Goal: Information Seeking & Learning: Check status

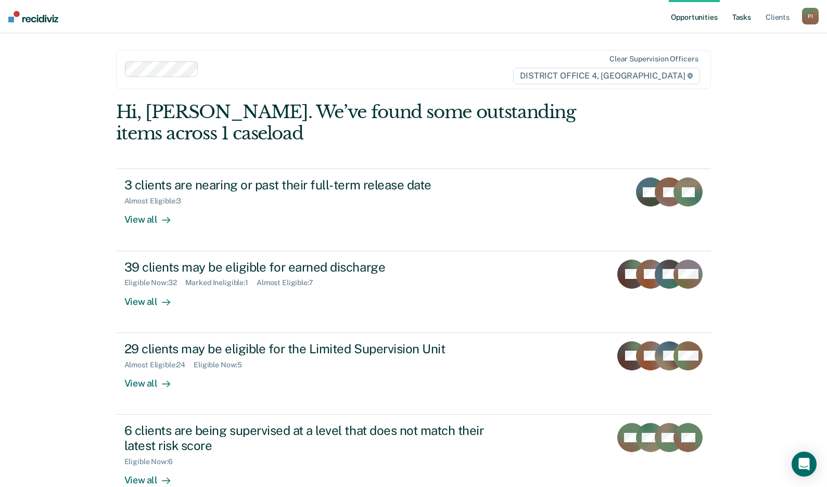
click at [747, 14] on link "Tasks" at bounding box center [741, 16] width 23 height 33
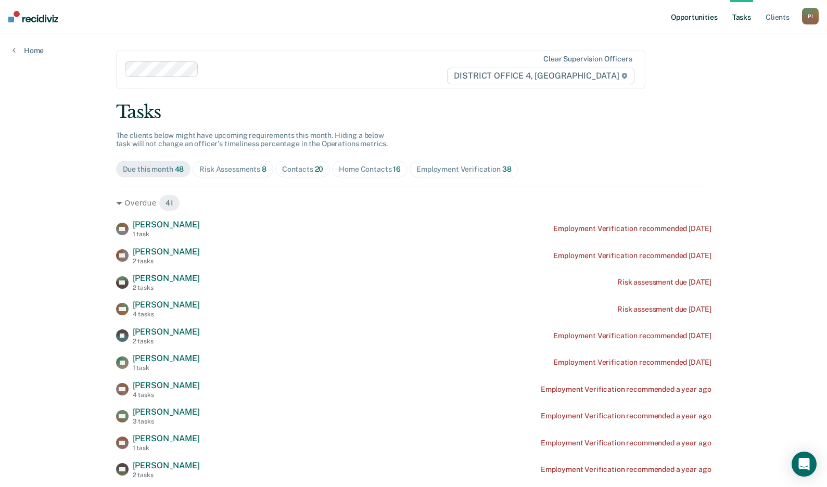
click at [701, 23] on link "Opportunities" at bounding box center [694, 16] width 50 height 33
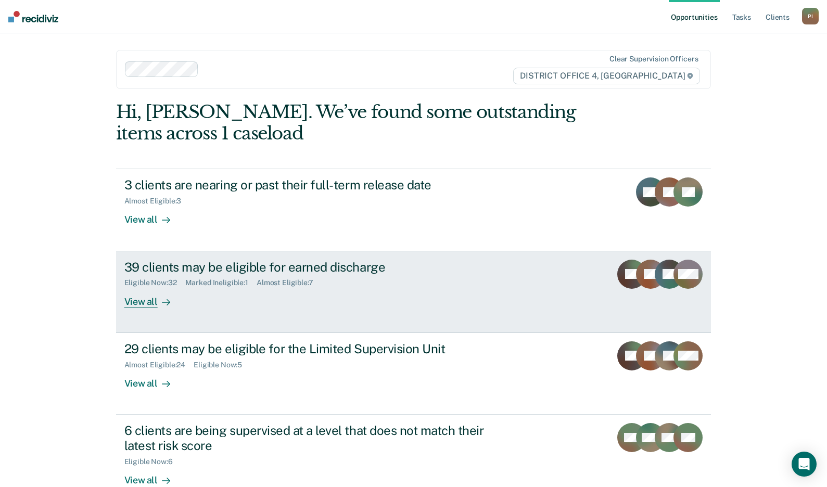
scroll to position [52, 0]
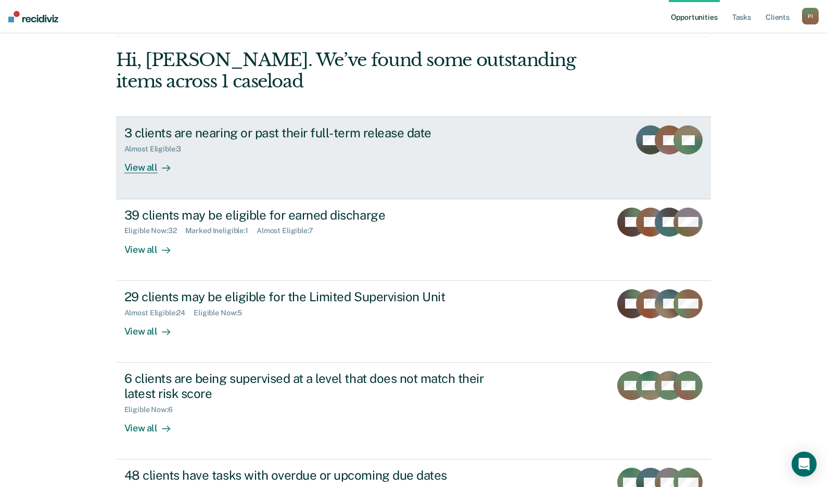
click at [162, 170] on icon at bounding box center [166, 168] width 8 height 8
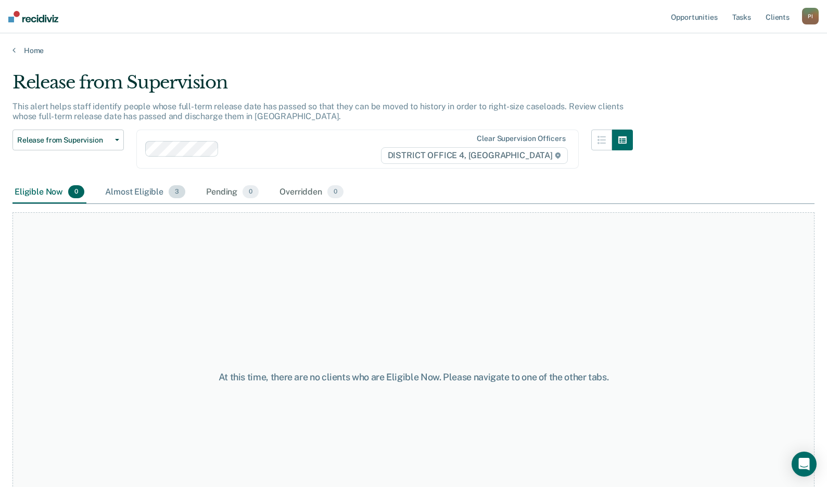
click at [139, 188] on div "Almost Eligible 3" at bounding box center [145, 192] width 84 height 23
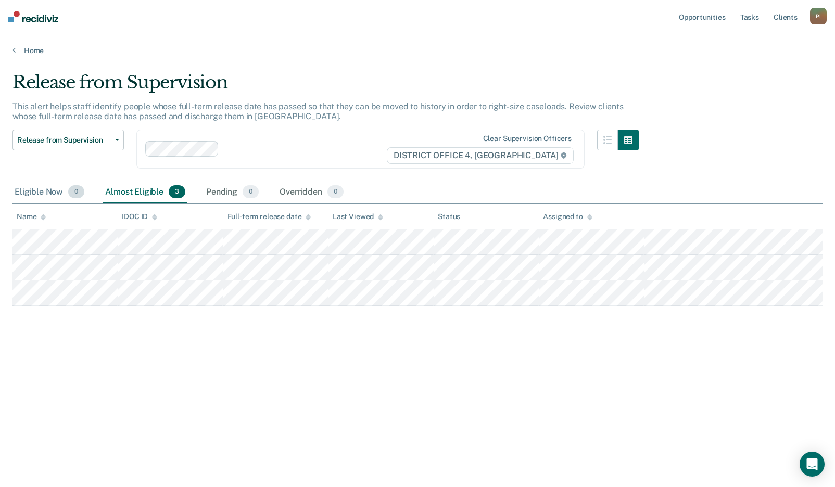
click at [26, 195] on div "Eligible Now 0" at bounding box center [49, 192] width 74 height 23
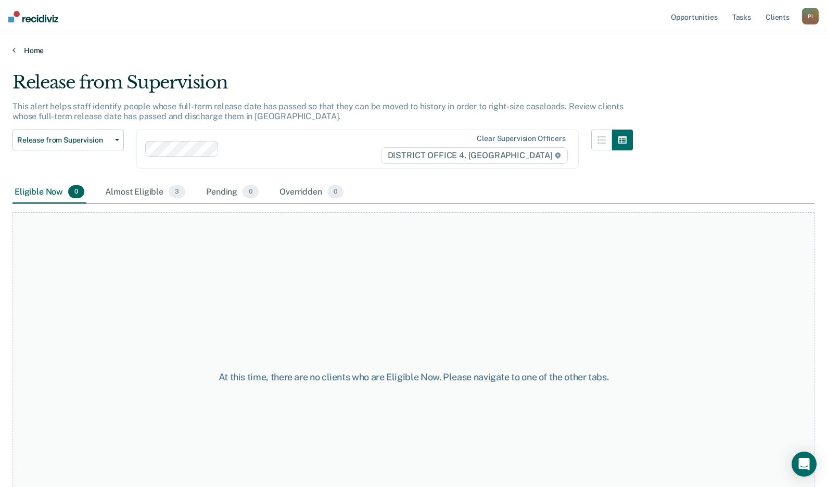
click at [28, 53] on link "Home" at bounding box center [413, 50] width 802 height 9
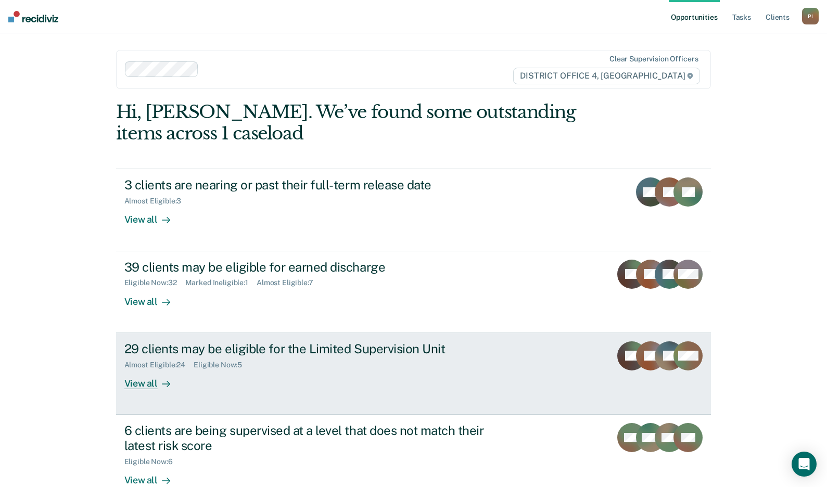
click at [163, 375] on div "View all" at bounding box center [153, 379] width 58 height 20
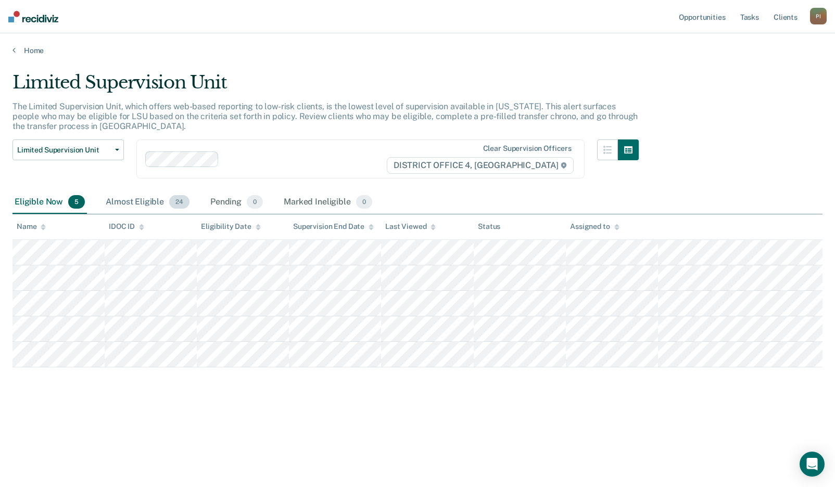
click at [136, 199] on div "Almost Eligible 24" at bounding box center [148, 202] width 88 height 23
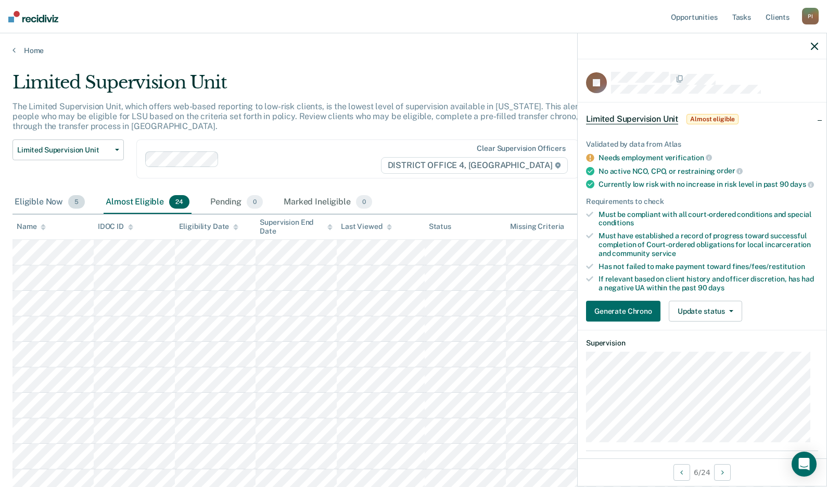
click at [55, 196] on div "Eligible Now 5" at bounding box center [49, 202] width 74 height 23
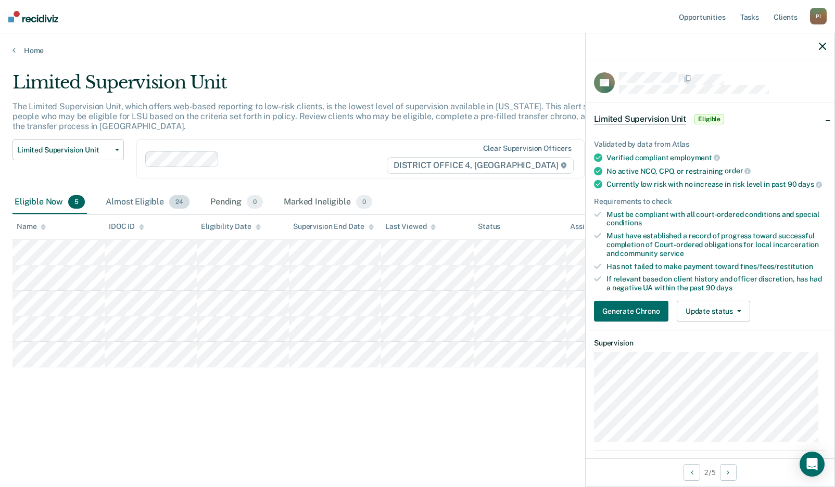
click at [120, 200] on div "Almost Eligible 24" at bounding box center [148, 202] width 88 height 23
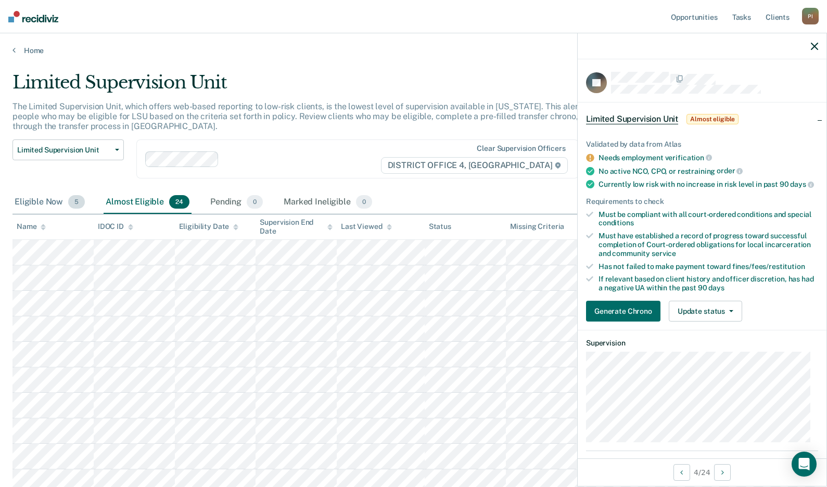
click at [53, 205] on div "Eligible Now 5" at bounding box center [49, 202] width 74 height 23
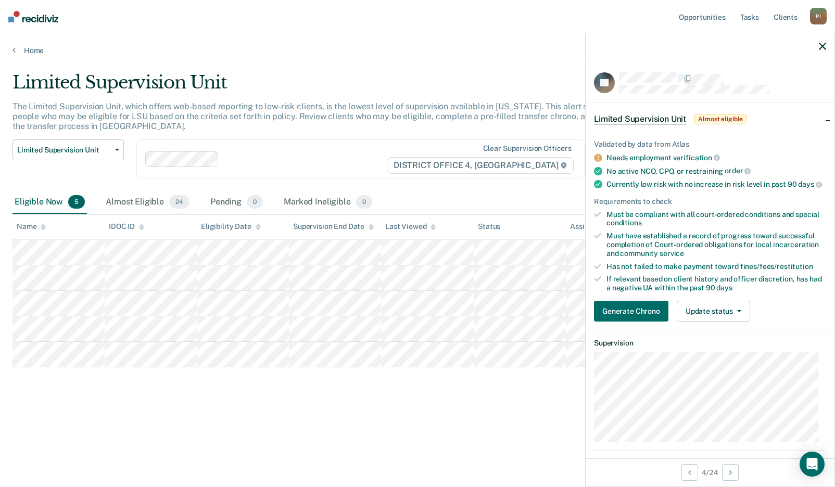
click at [822, 46] on icon "button" at bounding box center [822, 46] width 7 height 7
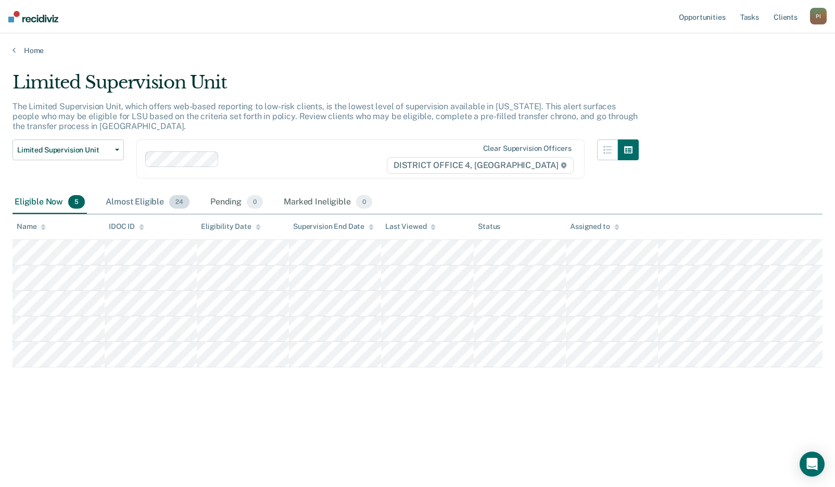
click at [129, 194] on div "Almost Eligible 24" at bounding box center [148, 202] width 88 height 23
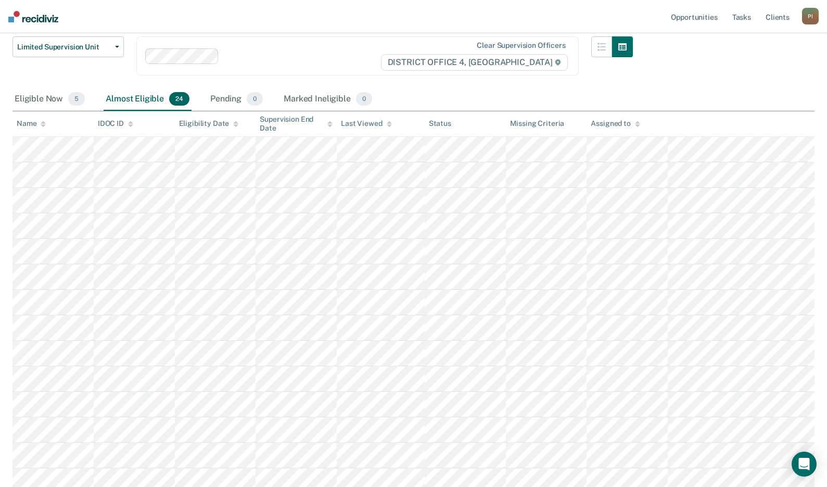
scroll to position [104, 0]
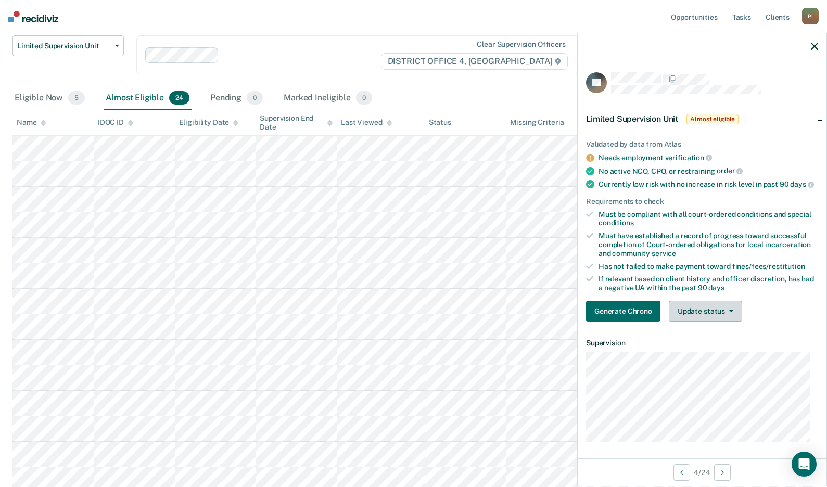
click at [725, 314] on button "Update status" at bounding box center [705, 311] width 73 height 21
click at [758, 308] on div "Validated by data from Atlas Needs employment verification No active NCO, CPO, …" at bounding box center [702, 226] width 249 height 207
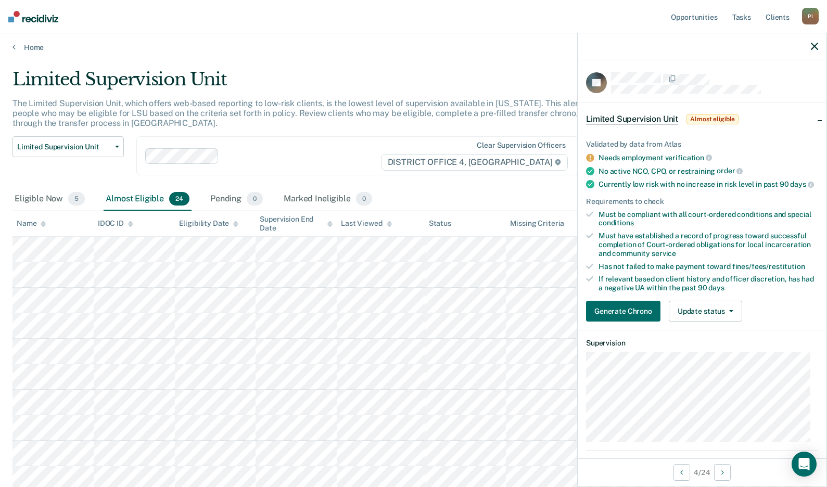
scroll to position [0, 0]
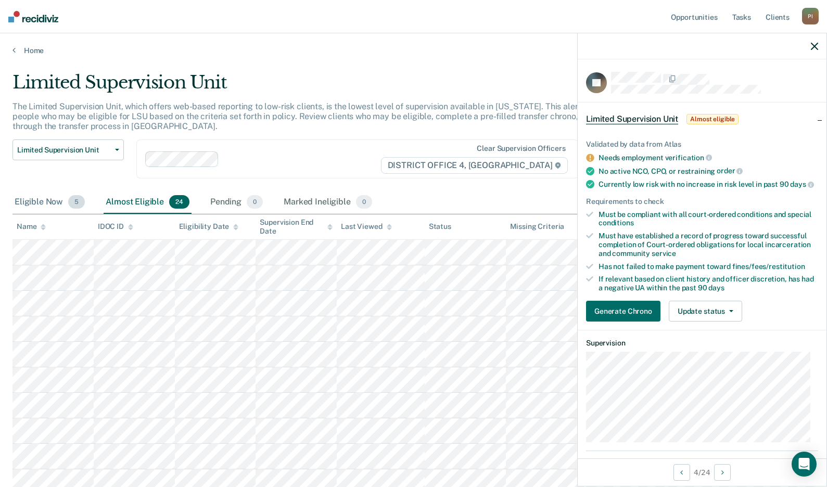
click at [28, 199] on div "Eligible Now 5" at bounding box center [49, 202] width 74 height 23
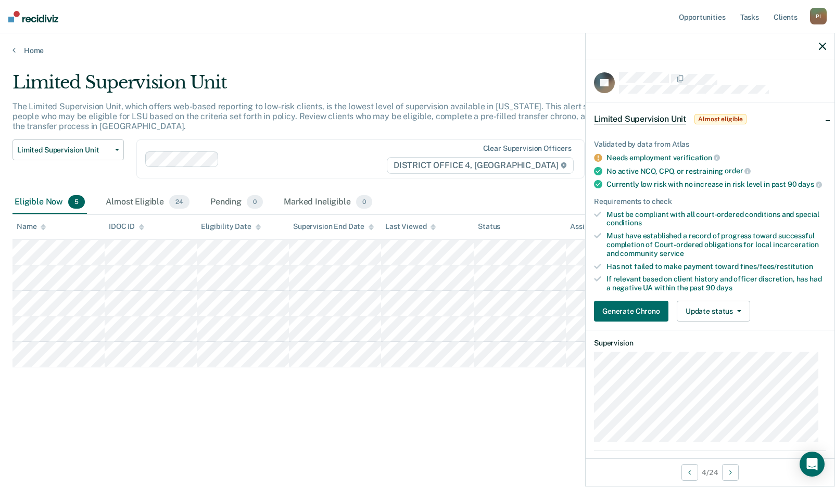
click at [823, 45] on icon "button" at bounding box center [822, 46] width 7 height 7
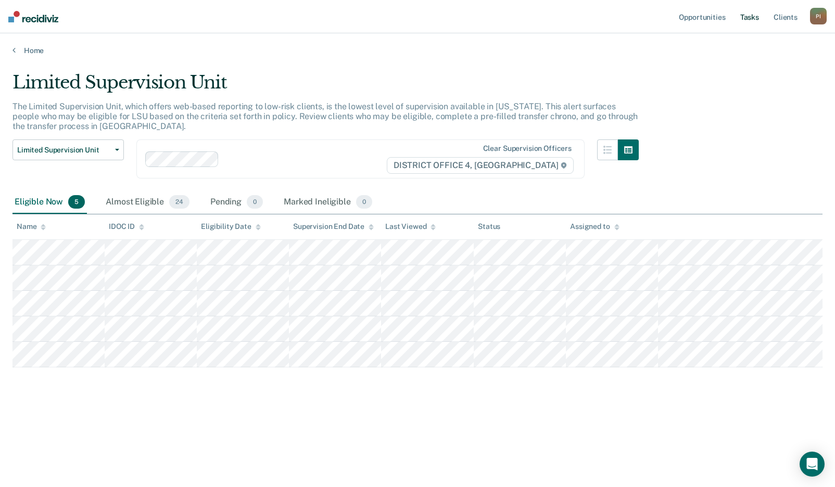
click at [741, 14] on link "Tasks" at bounding box center [749, 16] width 23 height 33
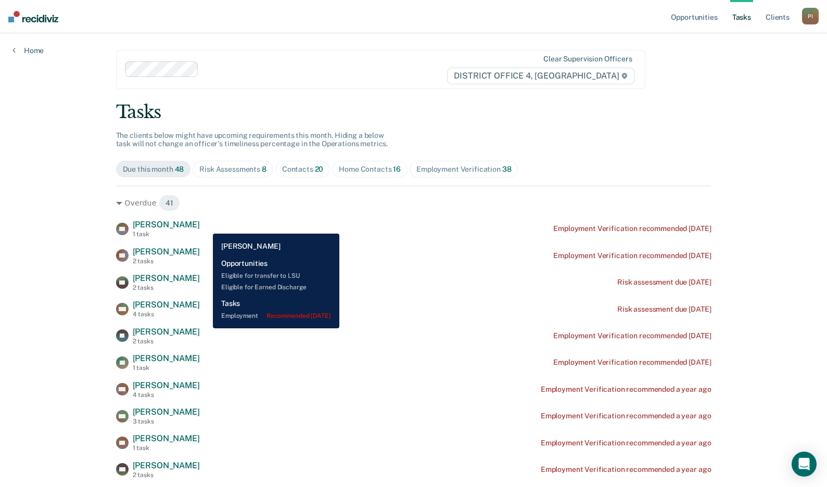
click at [200, 226] on span "[PERSON_NAME]" at bounding box center [166, 225] width 67 height 10
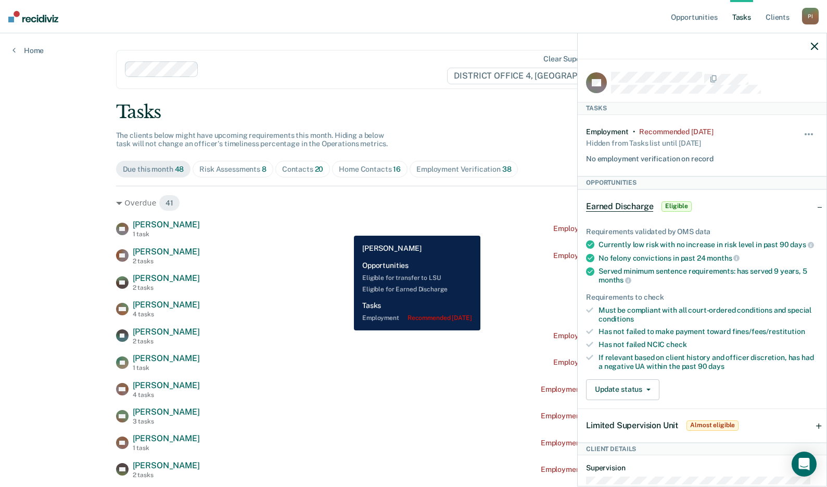
click at [346, 227] on div "DT [PERSON_NAME] 1 task Employment Verification recommended [DATE]" at bounding box center [413, 229] width 595 height 18
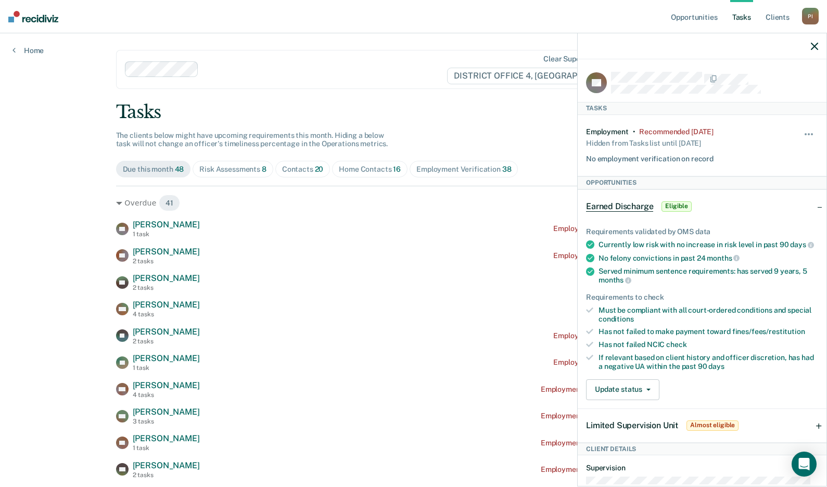
click at [814, 46] on icon "button" at bounding box center [814, 46] width 7 height 7
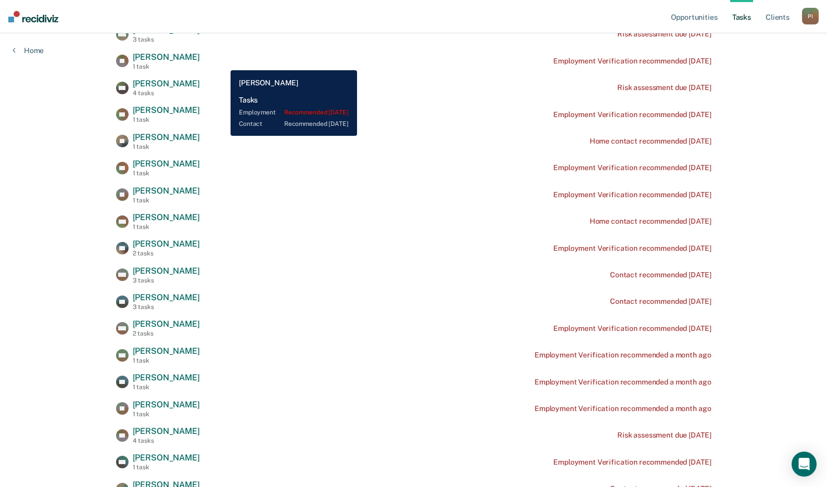
scroll to position [719, 0]
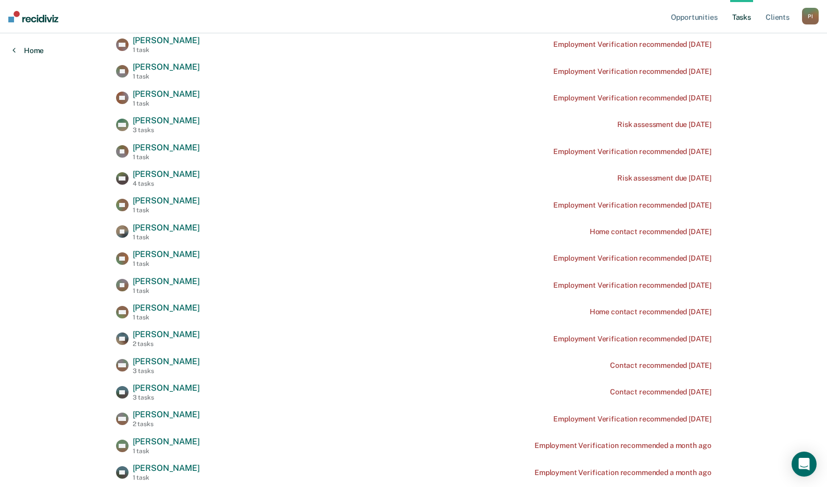
click at [32, 54] on link "Home" at bounding box center [27, 50] width 31 height 9
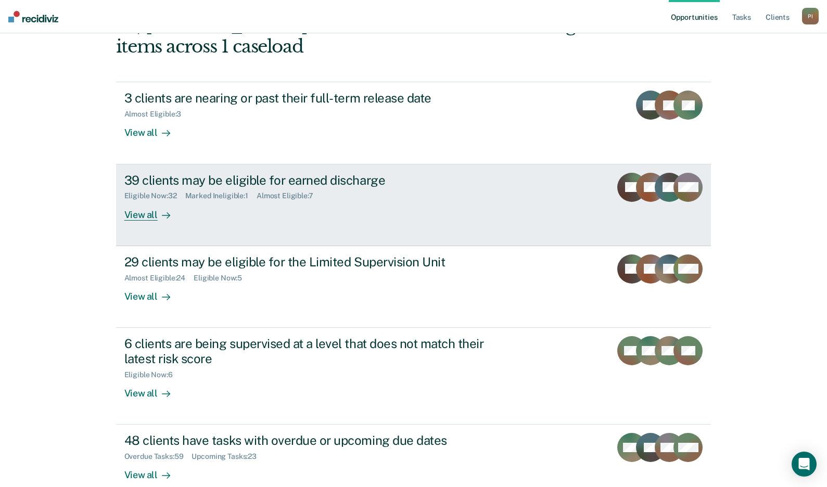
scroll to position [104, 0]
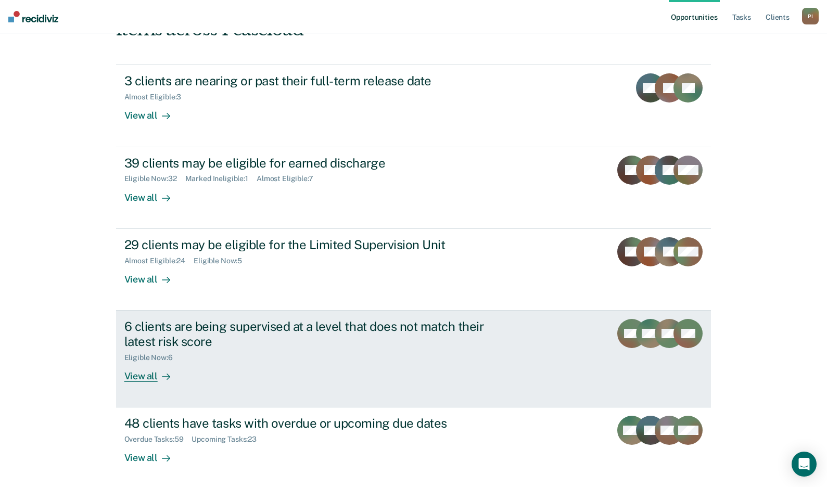
click at [249, 373] on div "6 clients are being supervised at a level that does not match their latest risk…" at bounding box center [319, 350] width 390 height 63
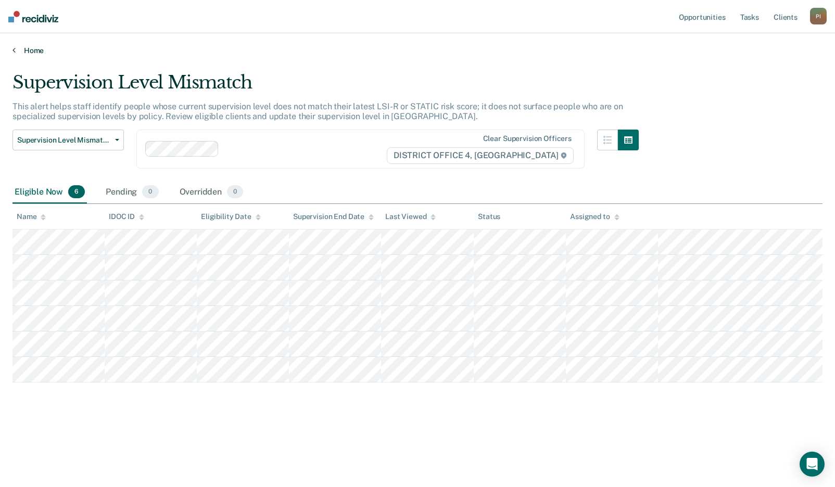
click at [28, 52] on link "Home" at bounding box center [417, 50] width 810 height 9
